Goal: Download file/media

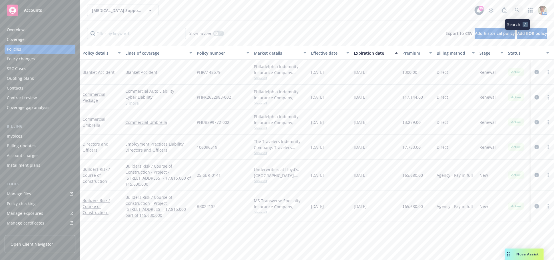
click at [519, 8] on icon at bounding box center [517, 10] width 5 height 5
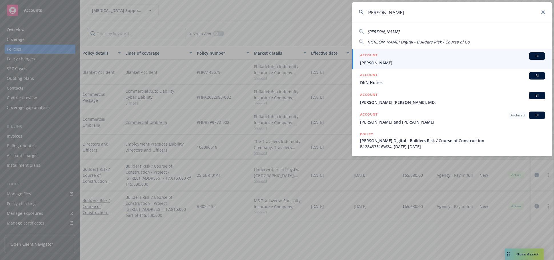
type input "[PERSON_NAME]"
click at [407, 55] on div "ACCOUNT BI" at bounding box center [452, 55] width 185 height 7
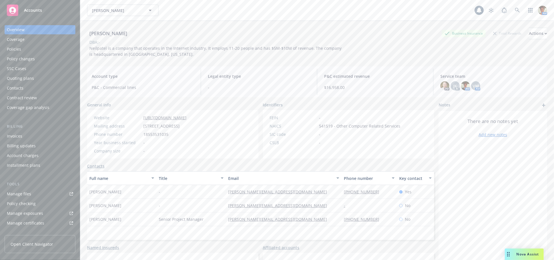
click at [27, 49] on div "Policies" at bounding box center [40, 49] width 66 height 9
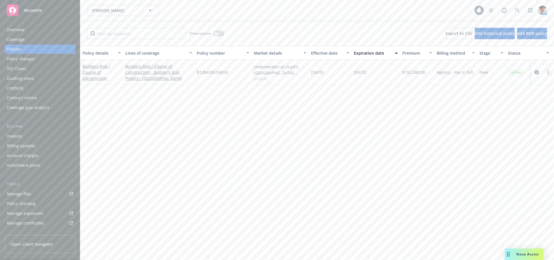
click at [548, 71] on link "more" at bounding box center [548, 72] width 7 height 7
click at [505, 153] on link "Copy logging email" at bounding box center [518, 152] width 67 height 11
click at [95, 72] on link "Builders Risk / Course of Construction" at bounding box center [96, 71] width 27 height 17
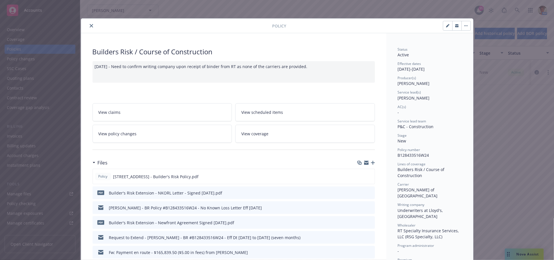
click at [310, 135] on link "View coverage" at bounding box center [305, 134] width 140 height 18
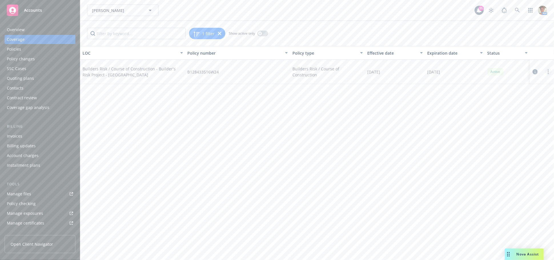
click at [548, 71] on icon "more" at bounding box center [548, 71] width 1 height 5
click at [501, 85] on link "Edit coverage" at bounding box center [514, 83] width 75 height 11
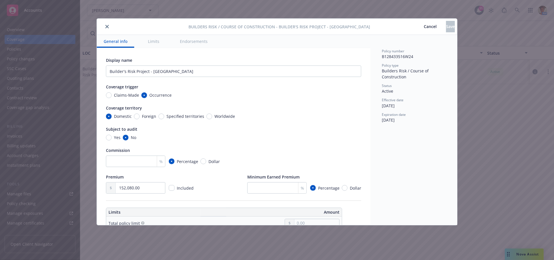
drag, startPoint x: 121, startPoint y: 41, endPoint x: 137, endPoint y: 58, distance: 23.0
click at [121, 41] on button "General info" at bounding box center [115, 41] width 37 height 13
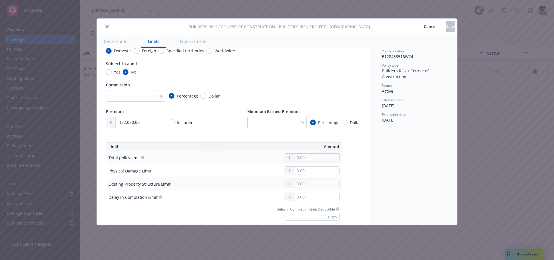
scroll to position [127, 0]
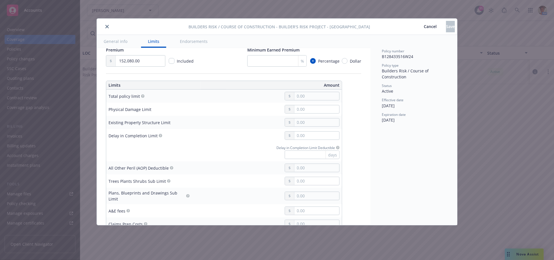
click at [424, 27] on span "Cancel" at bounding box center [430, 26] width 13 height 5
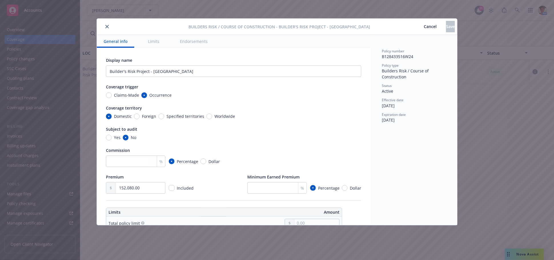
click at [424, 26] on span "Cancel" at bounding box center [430, 26] width 13 height 5
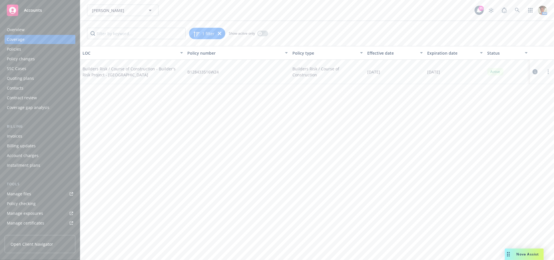
click at [35, 50] on div "Policies" at bounding box center [40, 49] width 66 height 9
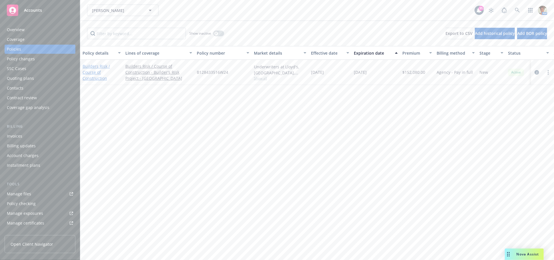
click at [90, 71] on link "Builders Risk / Course of Construction" at bounding box center [96, 71] width 27 height 17
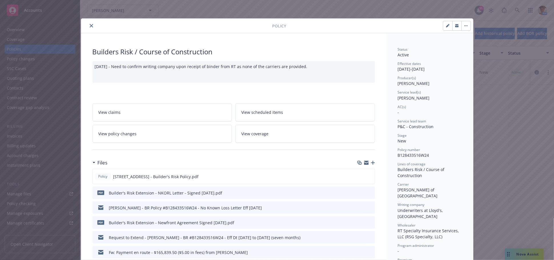
scroll to position [17, 0]
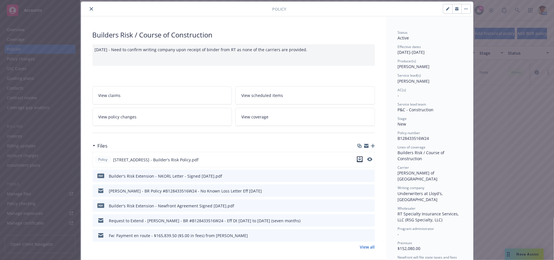
click at [358, 157] on icon "download file" at bounding box center [360, 159] width 5 height 5
